Goal: Ask a question: Seek information or help from site administrators or community

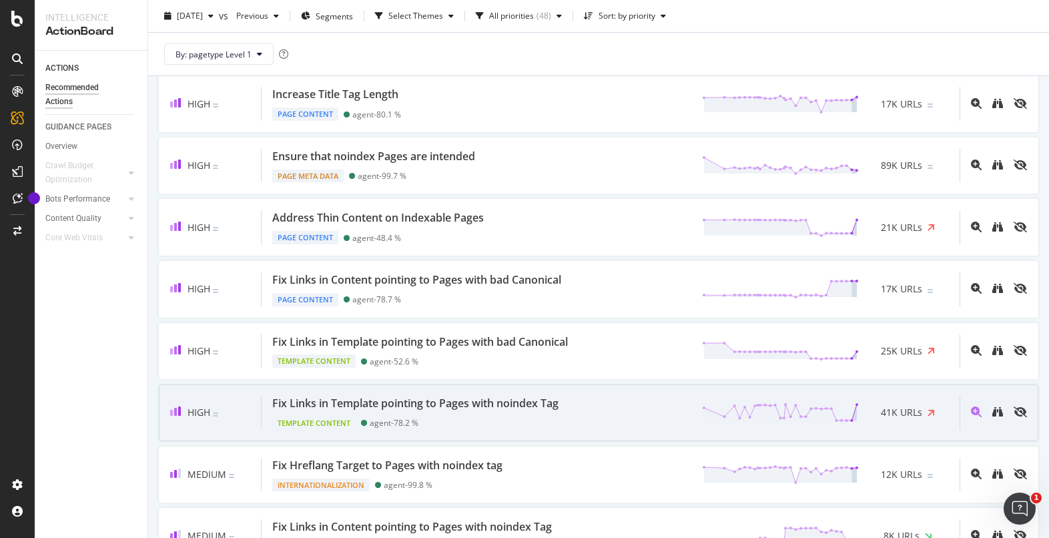
scroll to position [298, 0]
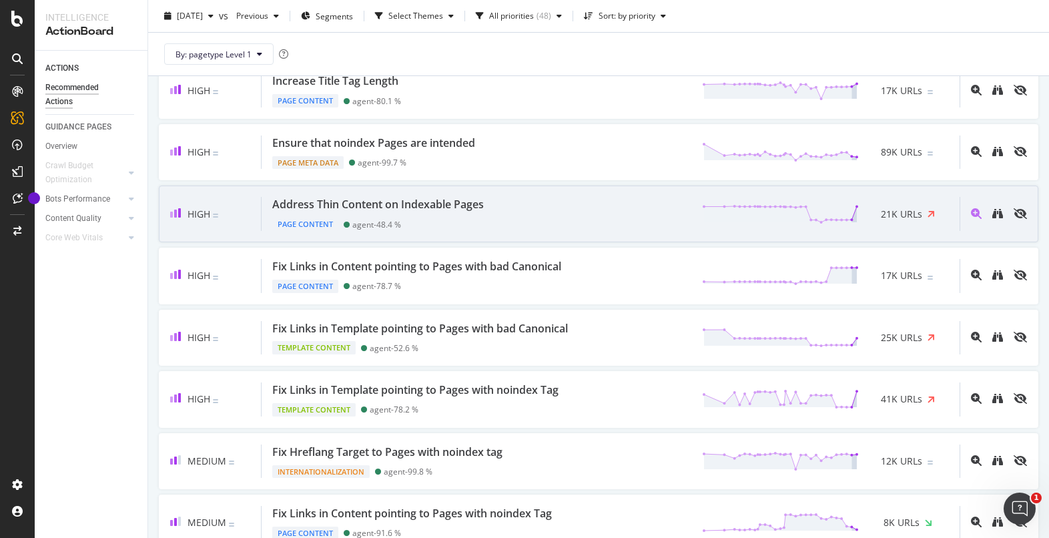
click at [458, 215] on div "Page Content agent - 48.4 %" at bounding box center [380, 221] width 217 height 19
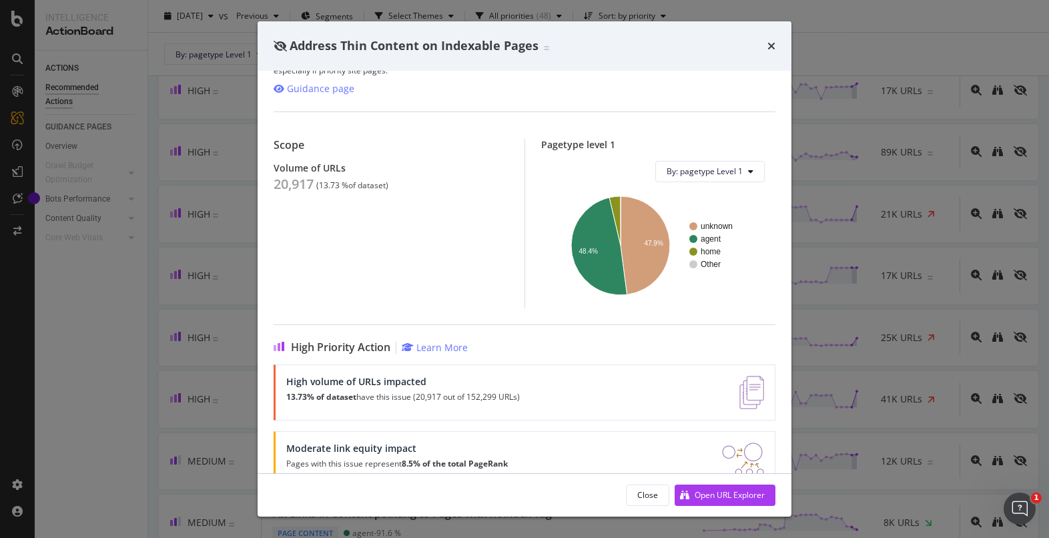
scroll to position [160, 0]
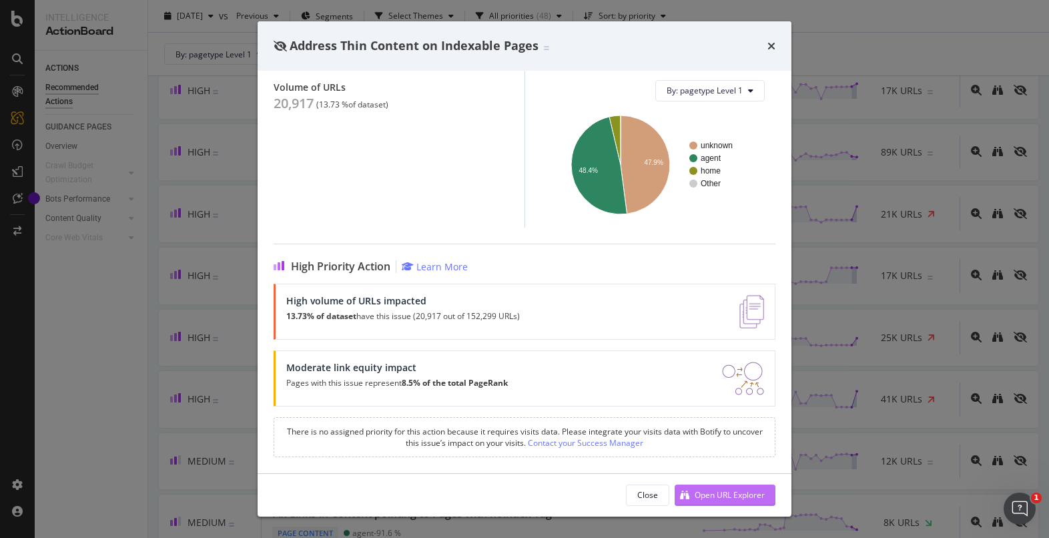
click at [707, 489] on div "Open URL Explorer" at bounding box center [730, 494] width 70 height 11
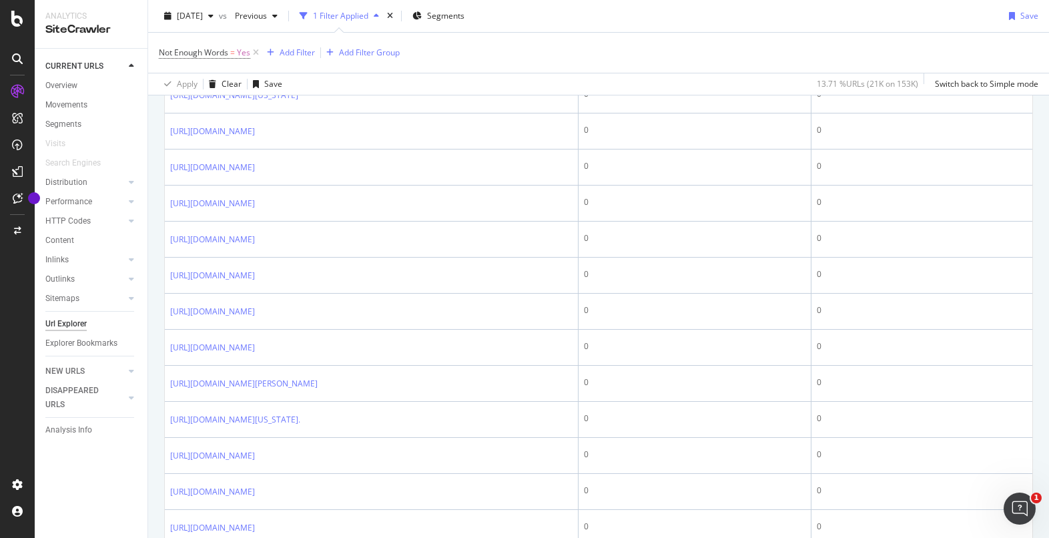
scroll to position [1780, 0]
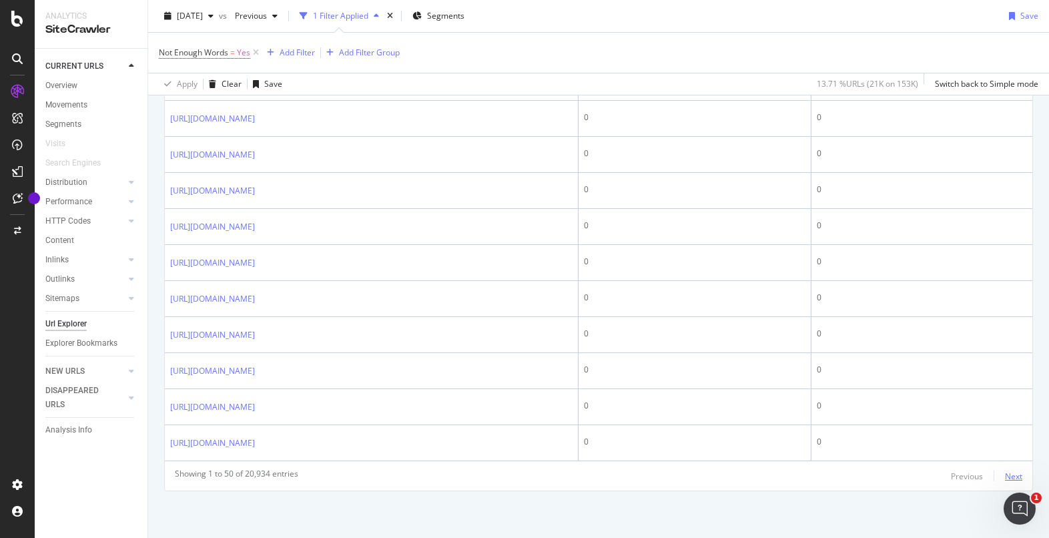
click at [1005, 473] on div "Next" at bounding box center [1013, 475] width 17 height 11
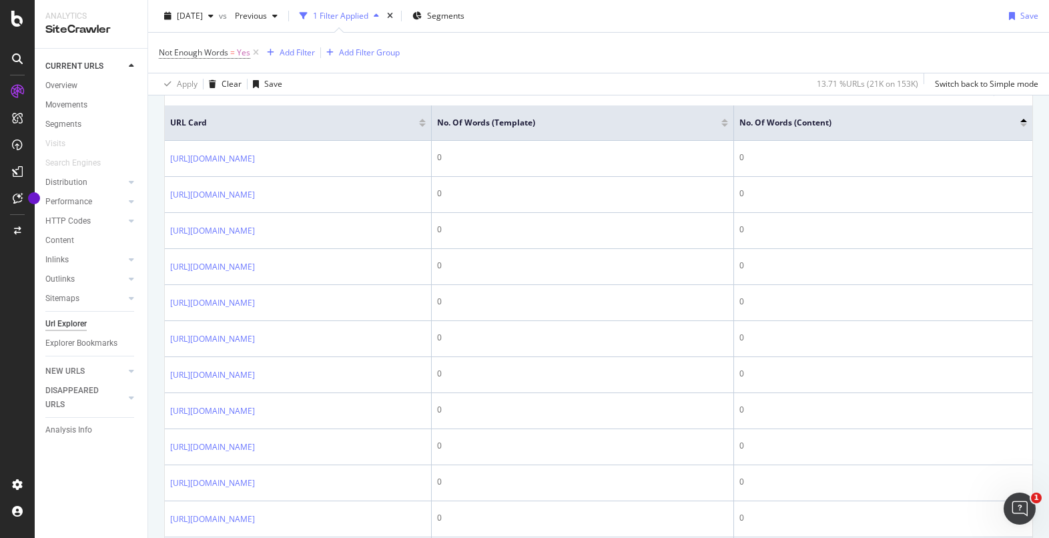
scroll to position [302, 0]
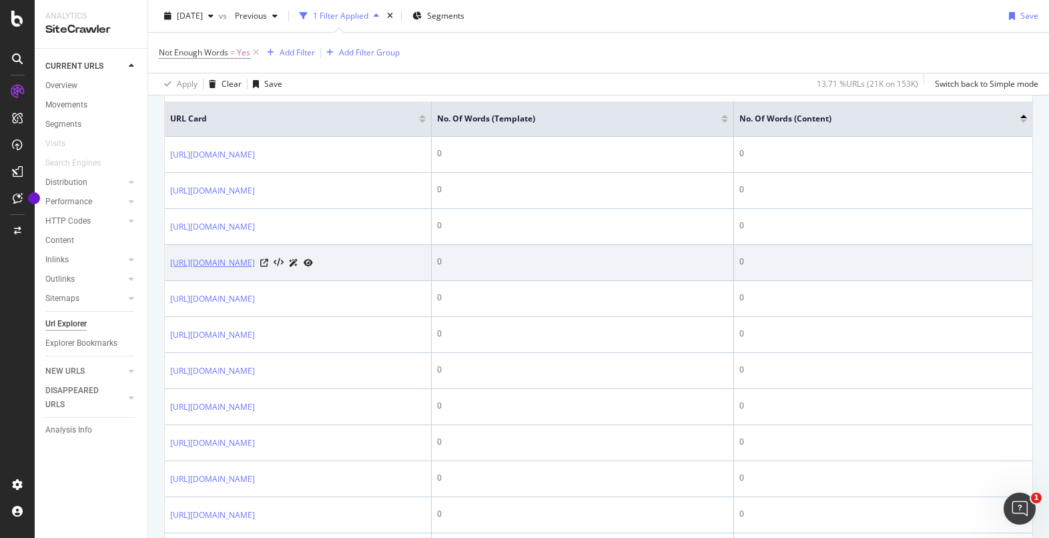
click at [255, 270] on link "[URL][DOMAIN_NAME]" at bounding box center [212, 262] width 85 height 13
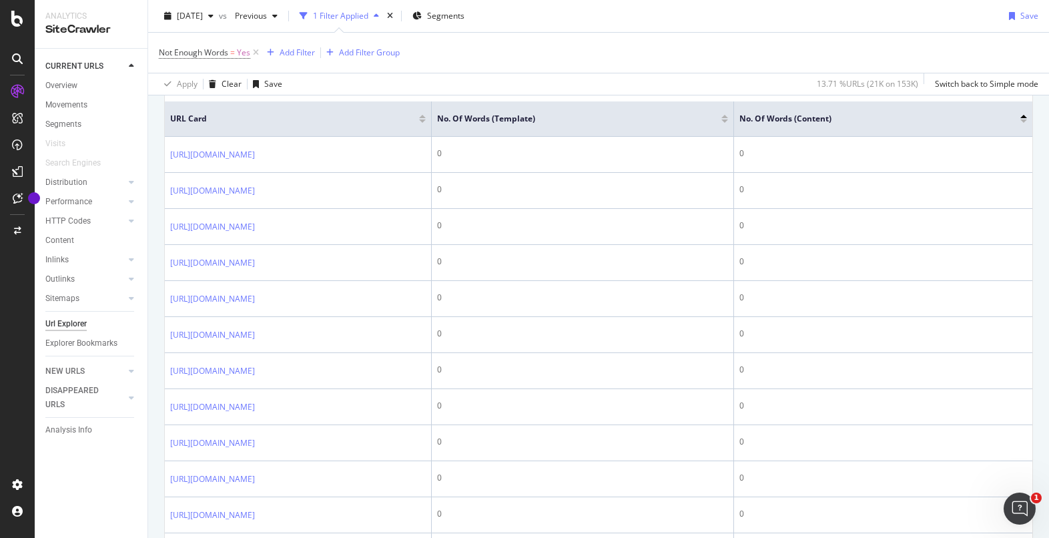
click at [591, 83] on div "Apply Clear Save 13.71 % URLs ( 21K on 153K ) Switch back to Simple mode" at bounding box center [598, 84] width 901 height 22
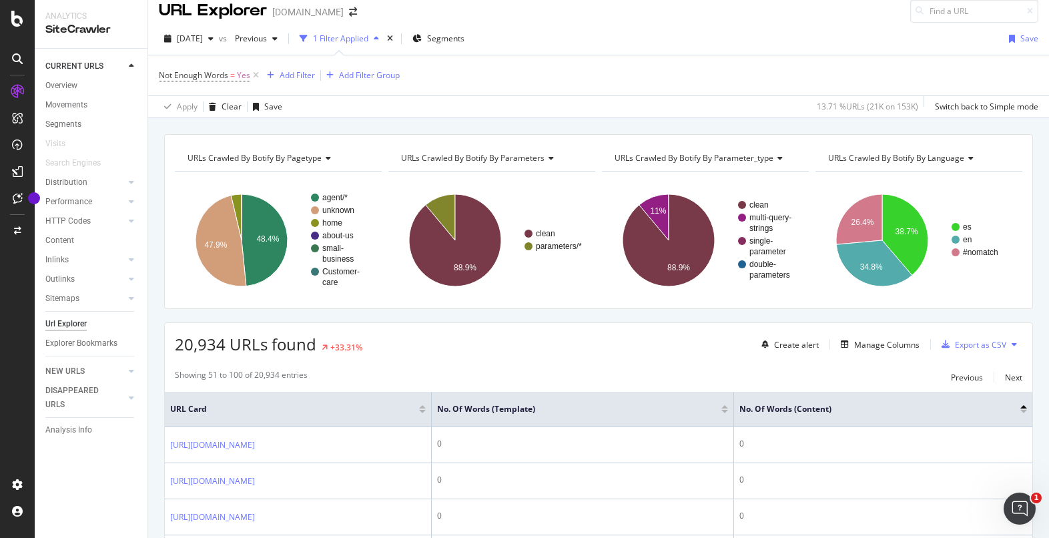
scroll to position [17, 0]
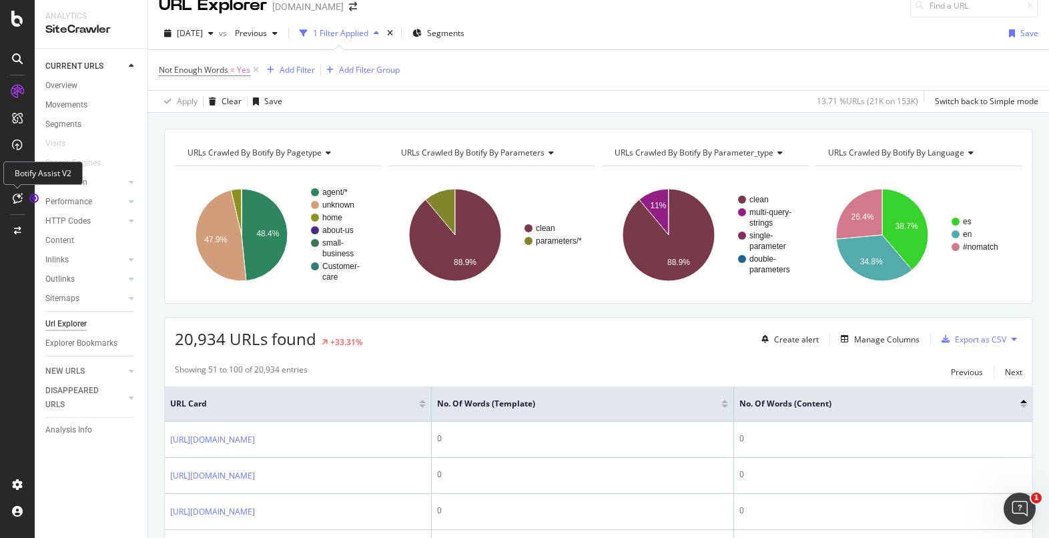
click at [21, 196] on icon at bounding box center [18, 198] width 10 height 11
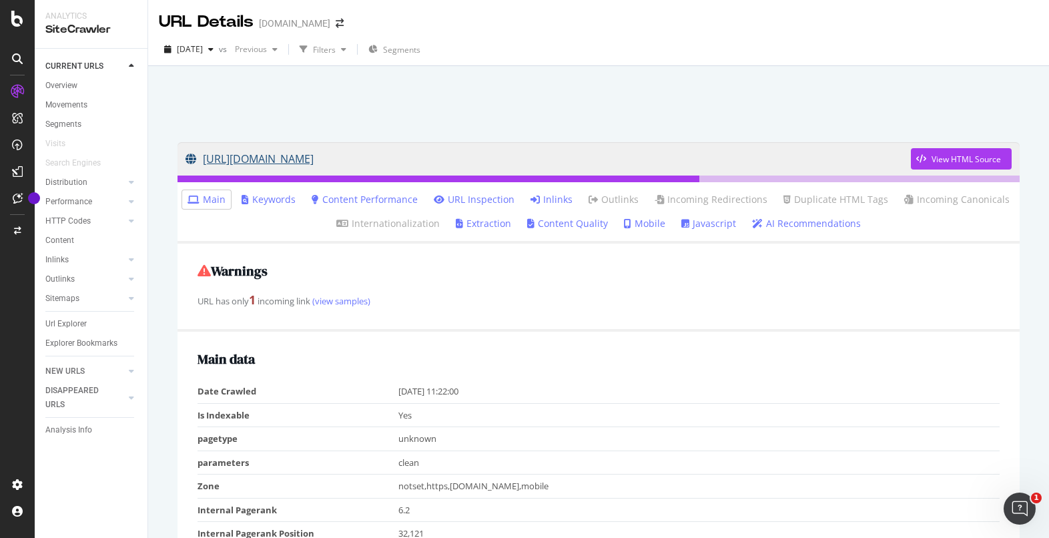
click at [544, 154] on link "[URL][DOMAIN_NAME]" at bounding box center [547, 158] width 725 height 33
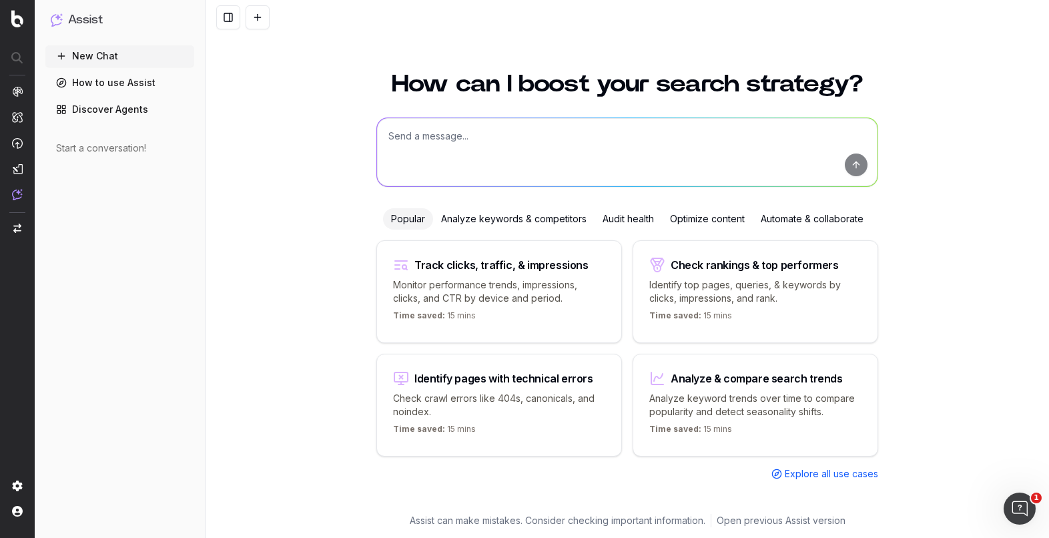
click at [426, 147] on textarea at bounding box center [627, 152] width 500 height 68
type textarea "I want to check my site for rendering errors"
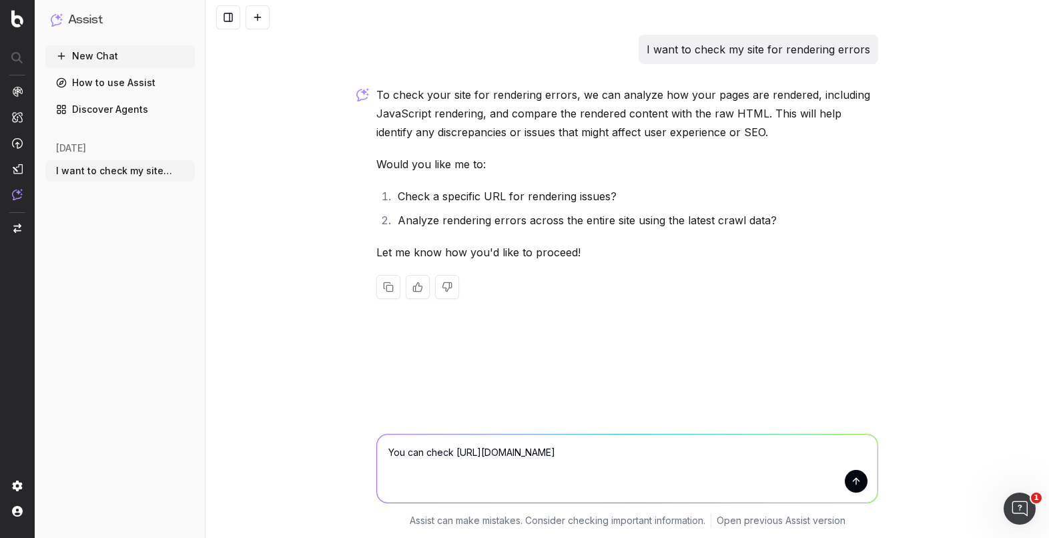
type textarea "You can check https://www.statefarm.com"
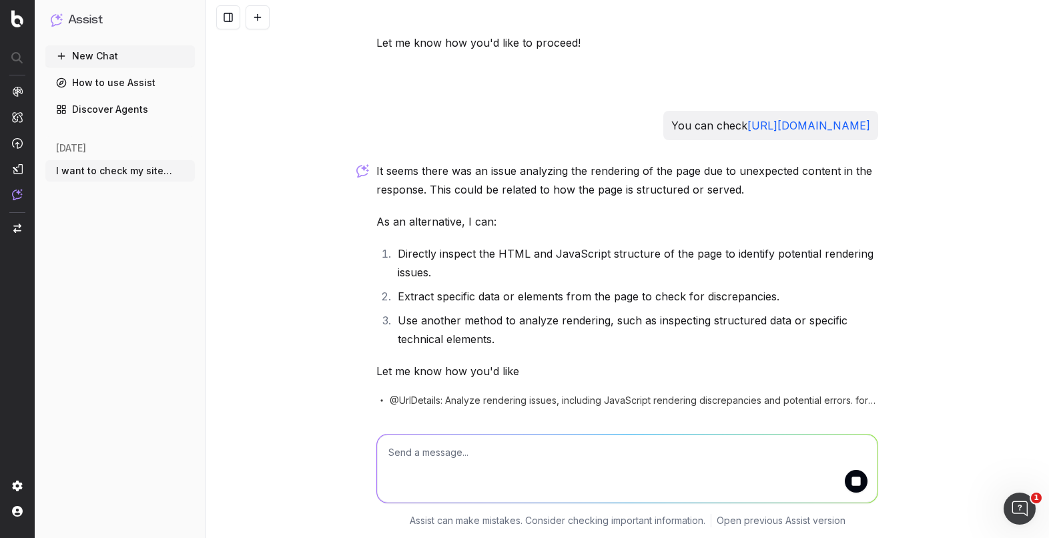
scroll to position [255, 0]
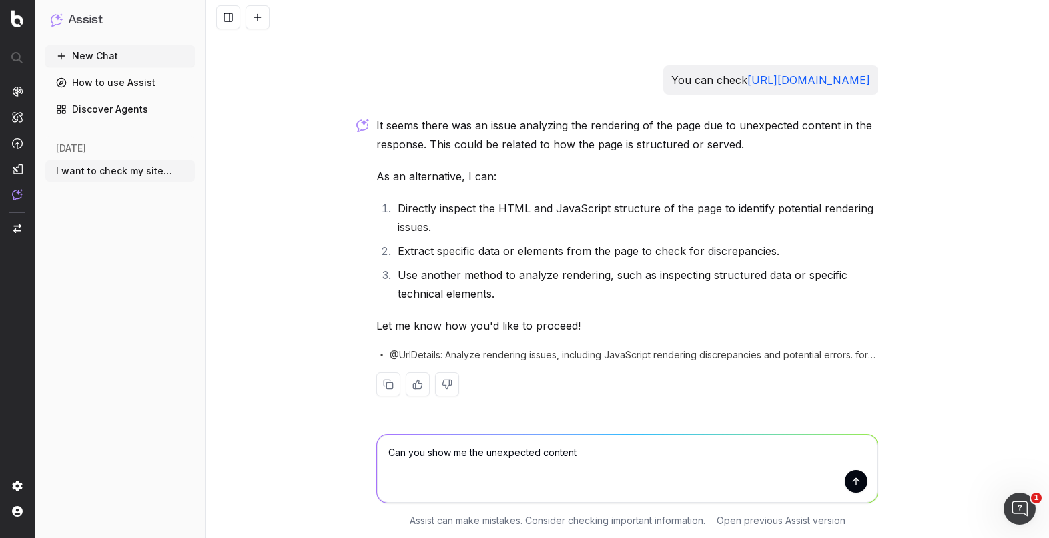
type textarea "Can you show me the unexpected content?"
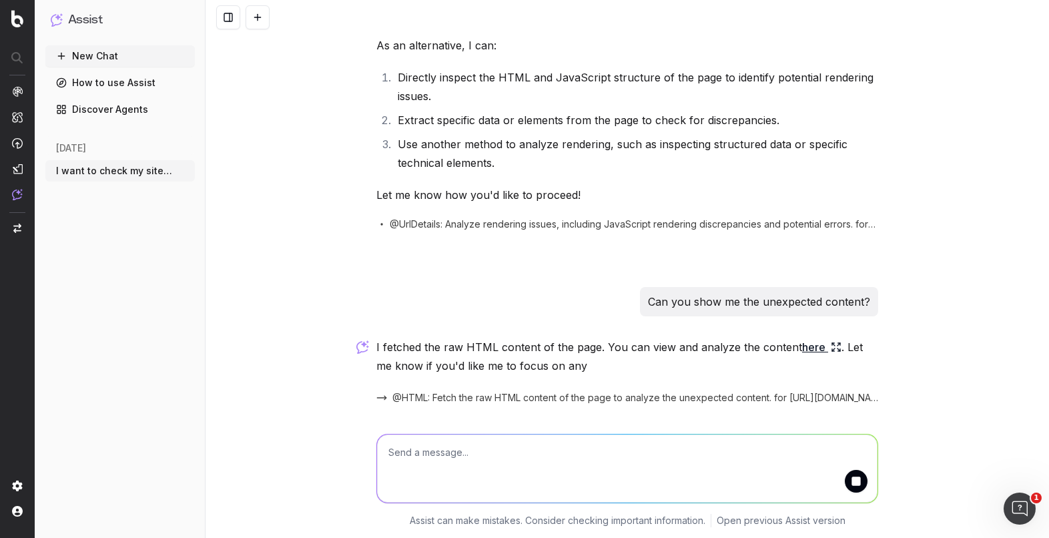
scroll to position [431, 0]
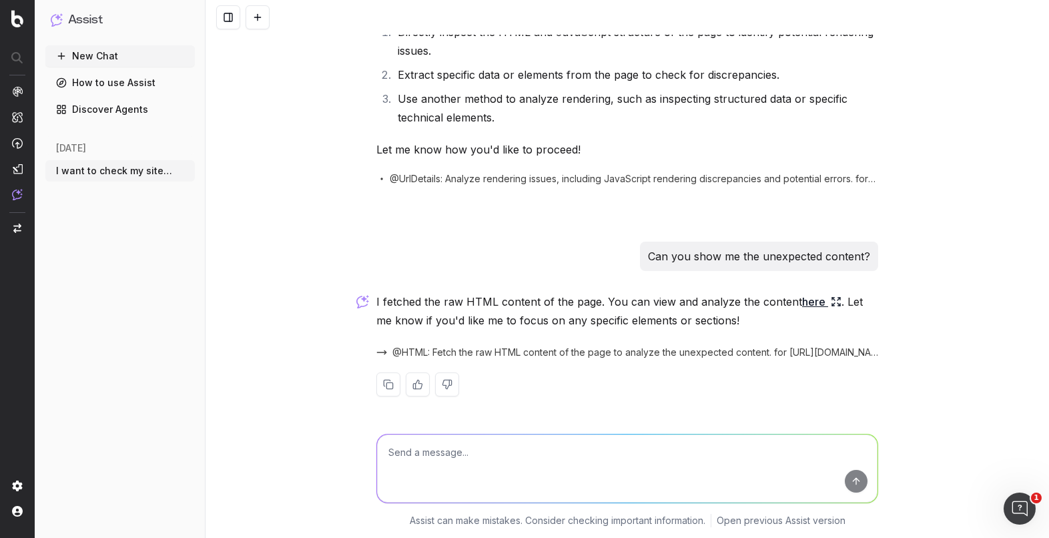
click at [807, 298] on link "here" at bounding box center [821, 301] width 39 height 19
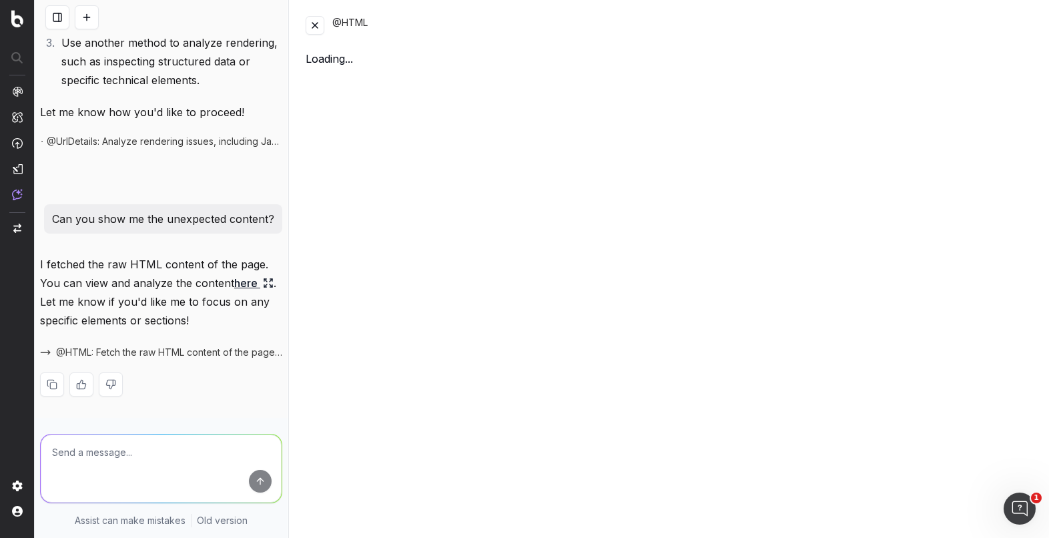
scroll to position [581, 0]
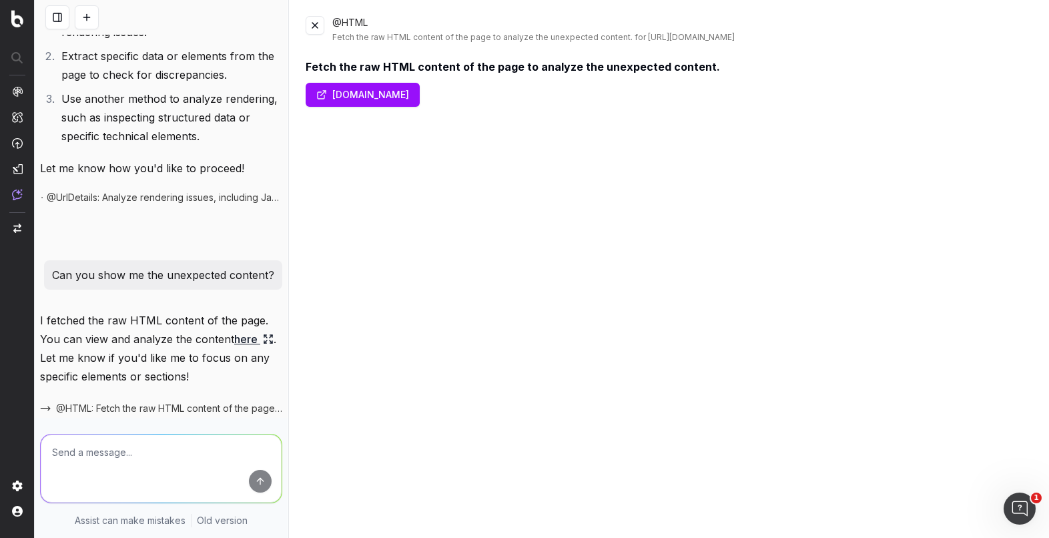
click at [382, 100] on link "www.statefarm.com" at bounding box center [363, 95] width 114 height 24
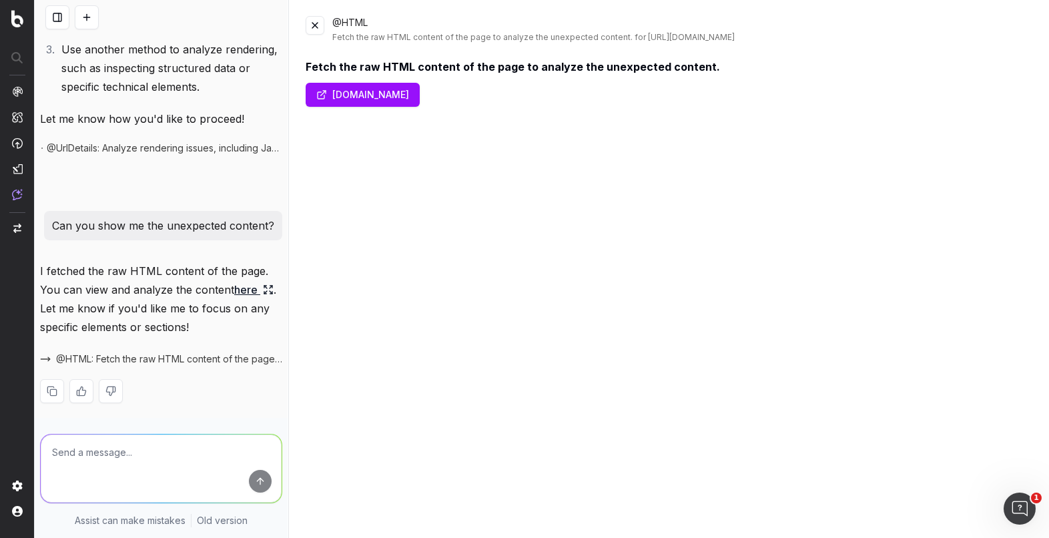
scroll to position [693, 0]
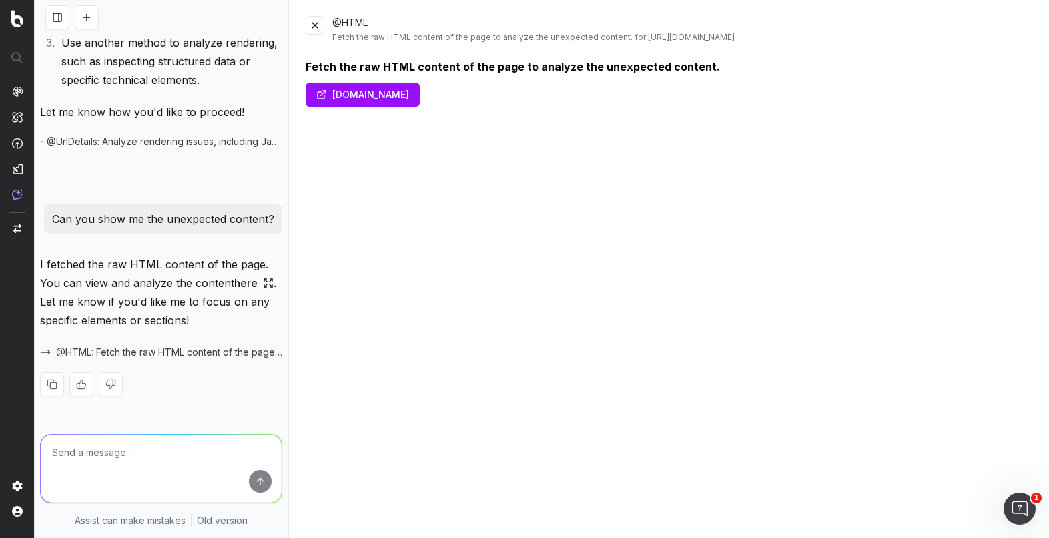
click at [172, 353] on span "@HTML: Fetch the raw HTML content of the page to analyze the unexpected content…" at bounding box center [169, 352] width 226 height 13
click at [165, 476] on textarea at bounding box center [161, 468] width 241 height 68
type textarea "It's blank. You can't fetch any of the content?..."
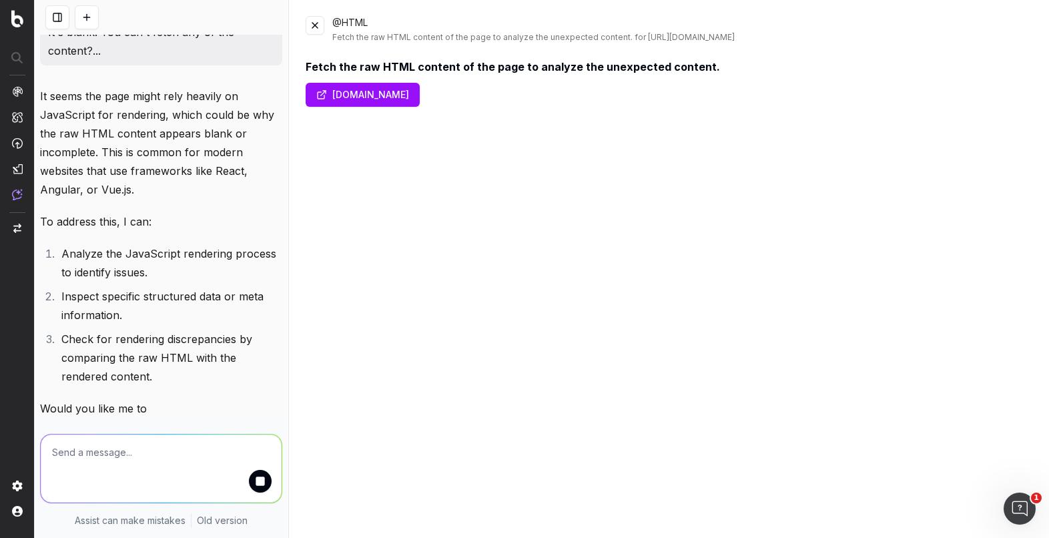
scroll to position [1189, 0]
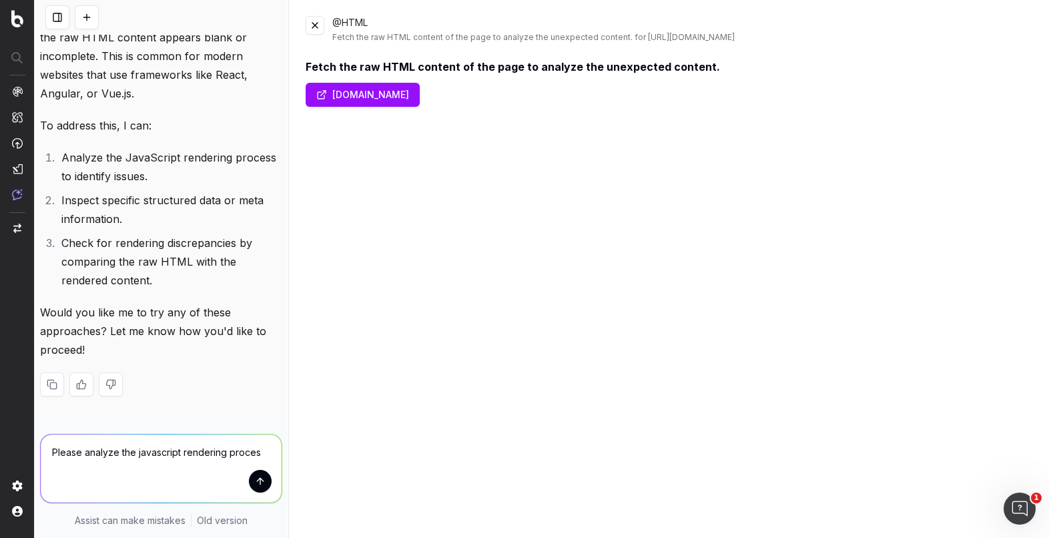
type textarea "Please analyze the javascript rendering process"
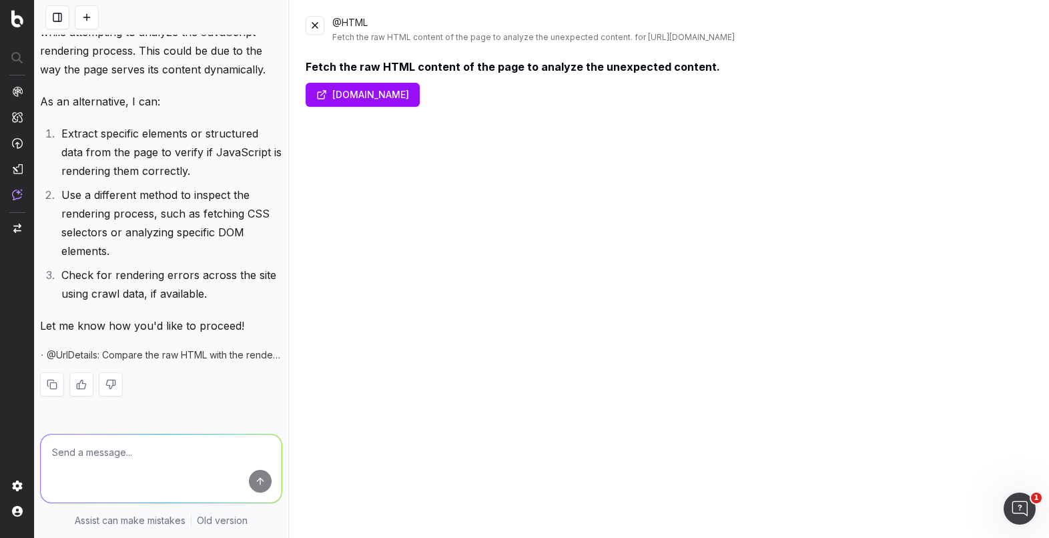
scroll to position [1613, 0]
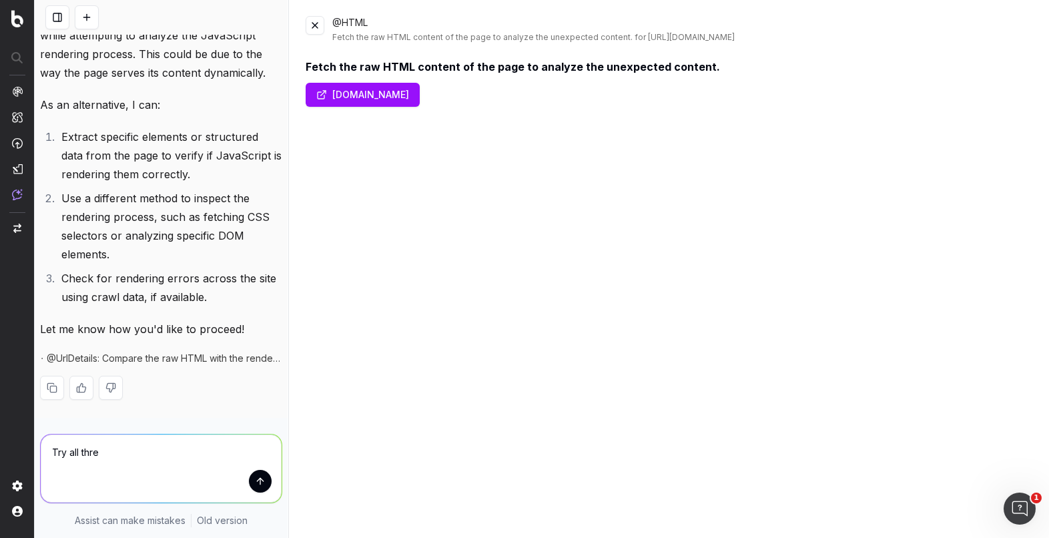
type textarea "Try all three"
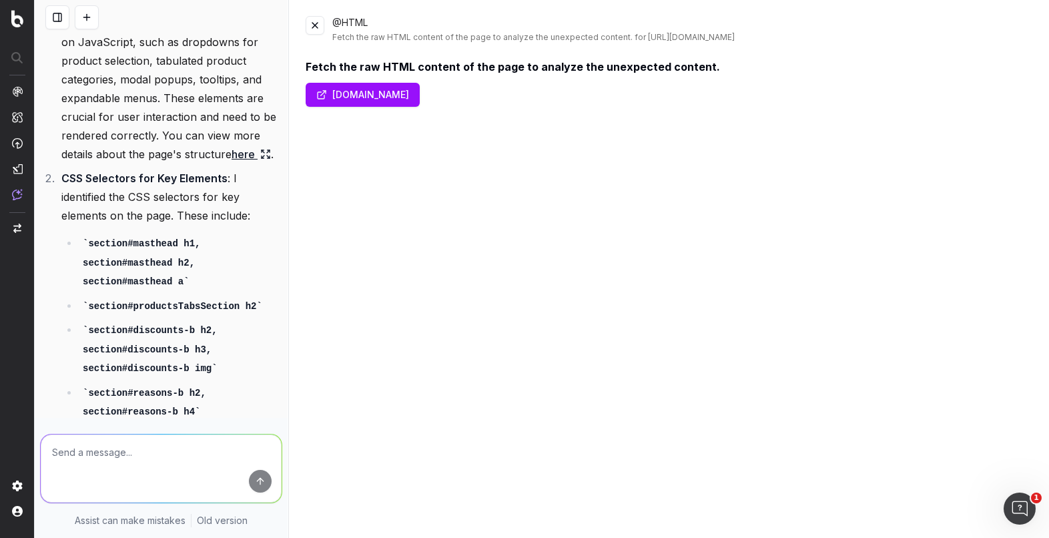
scroll to position [2141, 0]
click at [232, 163] on link "here" at bounding box center [251, 153] width 39 height 19
click at [318, 27] on button at bounding box center [315, 25] width 19 height 19
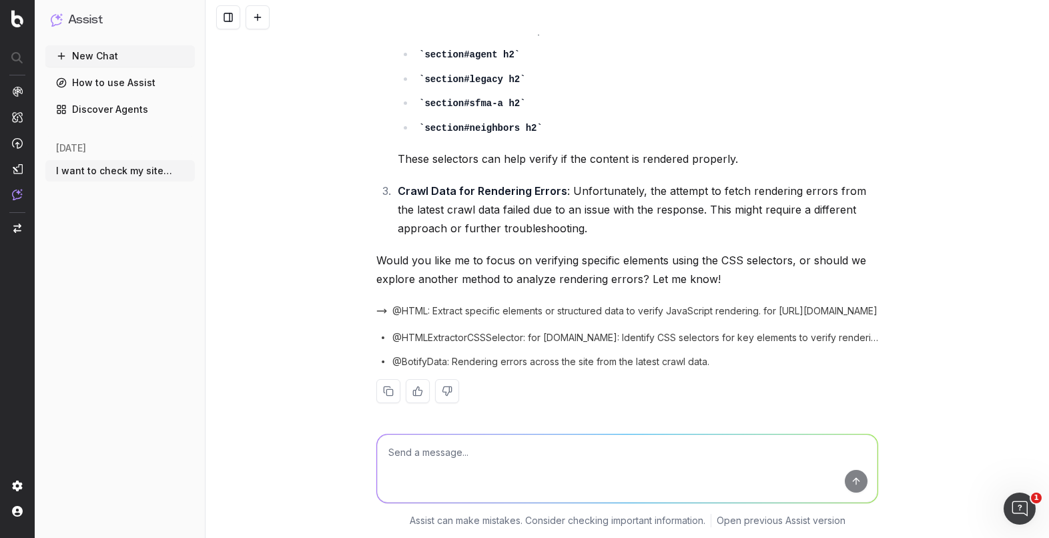
scroll to position [1776, 0]
